Goal: Navigation & Orientation: Understand site structure

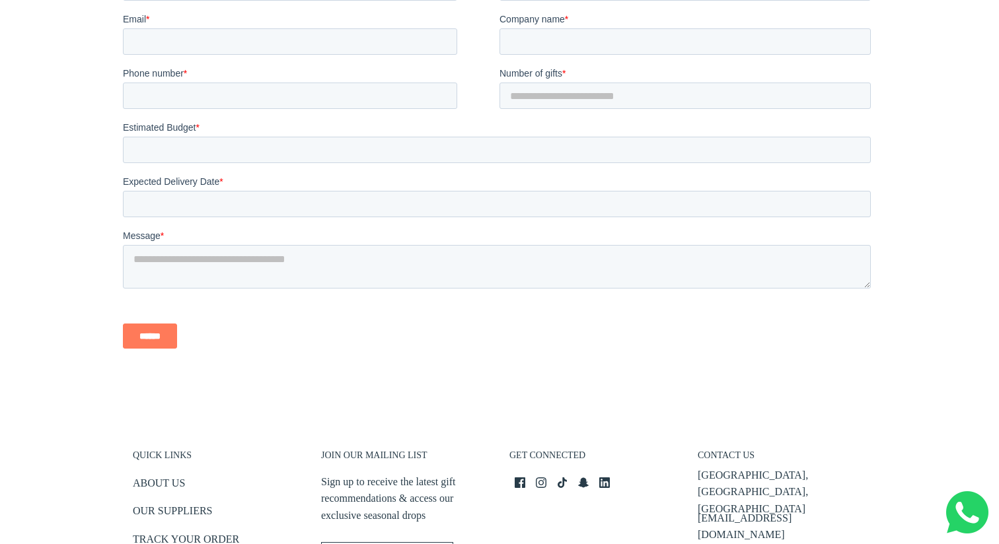
scroll to position [3033, 0]
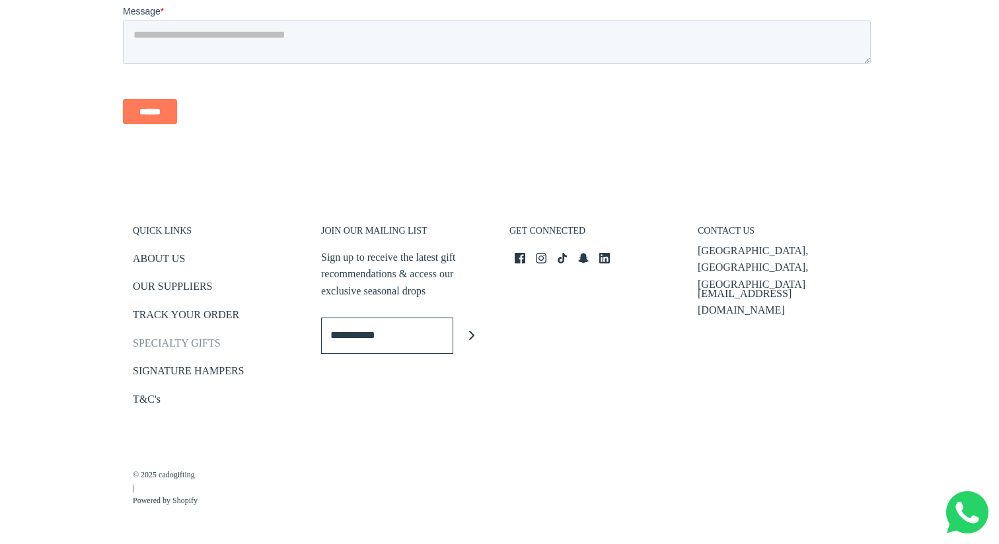
click at [170, 338] on link "SPECIALTY GIFTS" at bounding box center [177, 346] width 88 height 22
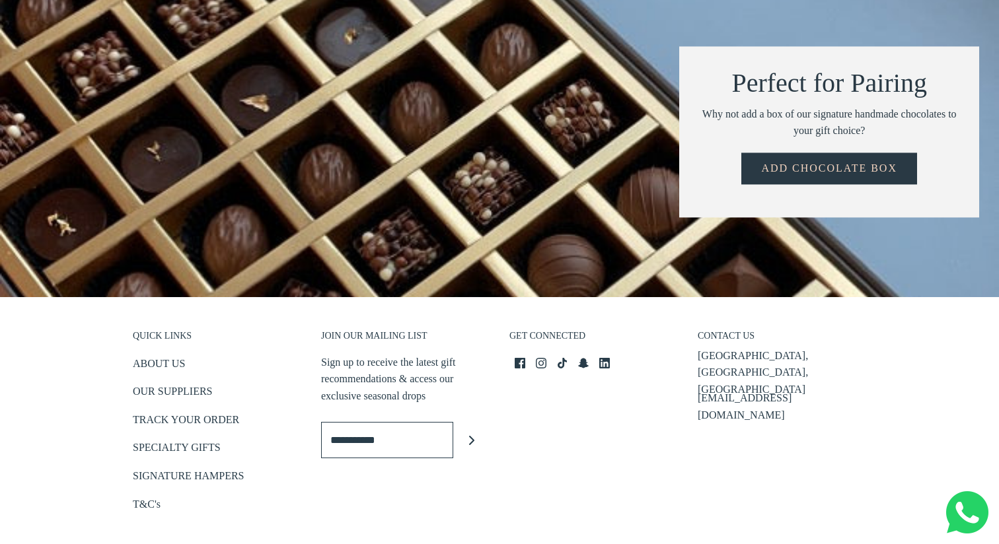
scroll to position [1709, 0]
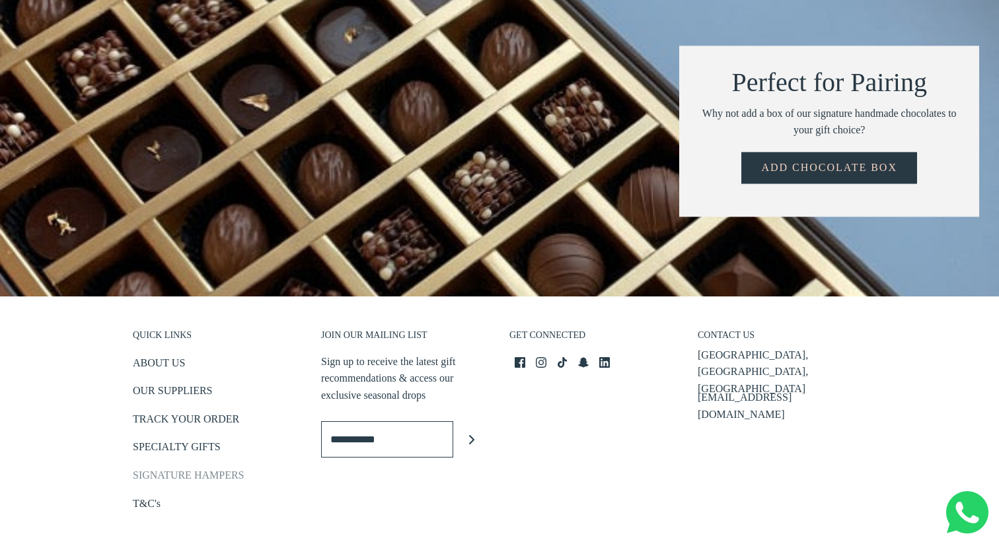
click at [176, 467] on link "SIGNATURE HAMPERS" at bounding box center [188, 478] width 111 height 22
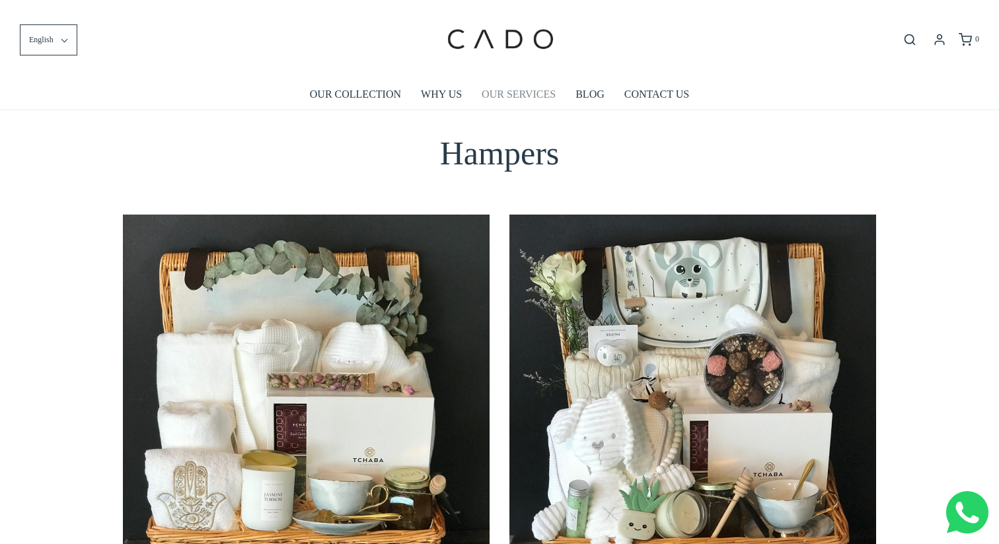
click at [525, 93] on link "OUR SERVICES" at bounding box center [519, 94] width 74 height 30
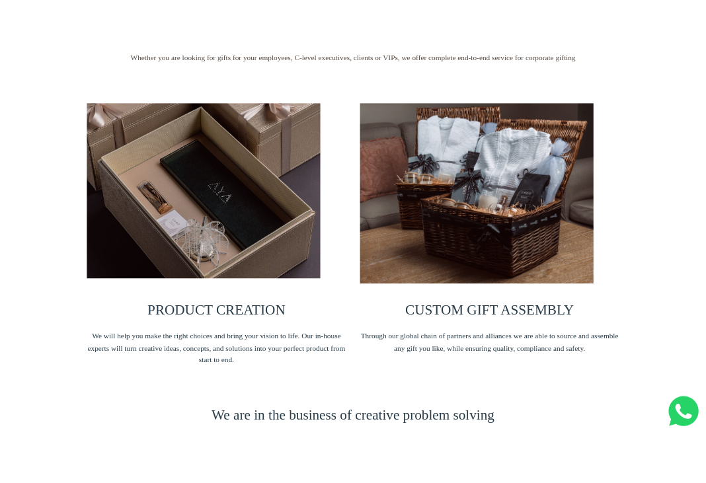
scroll to position [205, 0]
